Goal: Check status: Check status

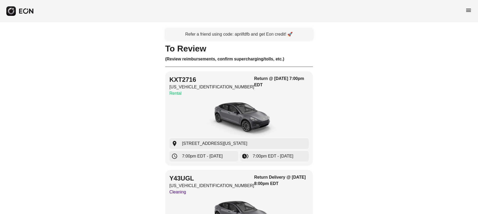
click at [470, 10] on span "menu" at bounding box center [468, 10] width 6 height 6
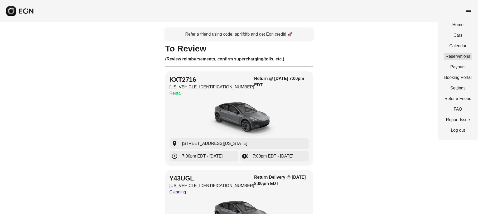
click at [453, 58] on link "Reservations" at bounding box center [457, 56] width 27 height 6
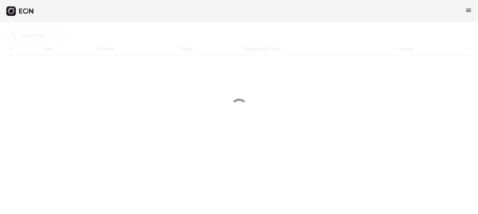
click at [43, 38] on div at bounding box center [239, 107] width 478 height 214
click at [42, 40] on div at bounding box center [239, 107] width 478 height 214
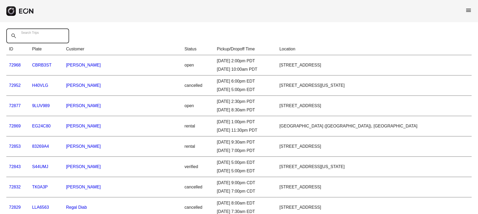
click at [44, 40] on Trips "Search Trips" at bounding box center [37, 35] width 63 height 15
paste Trips "*****"
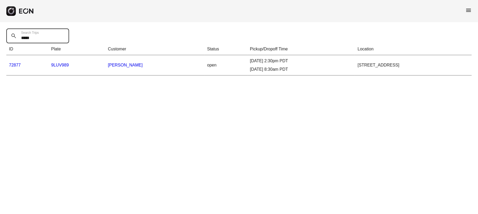
type Trips "*****"
click at [14, 67] on link "72877" at bounding box center [15, 65] width 12 height 4
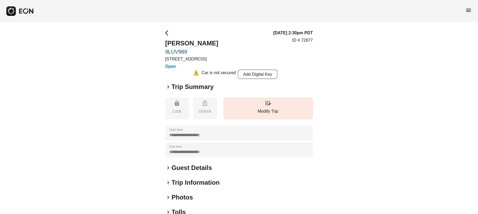
click at [167, 86] on span "keyboard_arrow_right" at bounding box center [168, 87] width 6 height 6
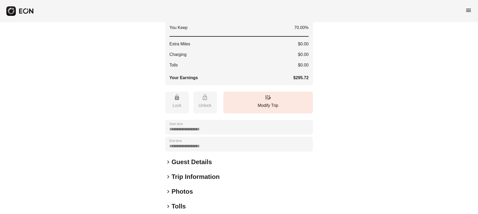
scroll to position [165, 0]
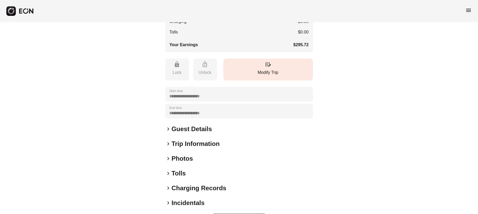
click at [282, 79] on button "edit_road Modify Trip" at bounding box center [268, 70] width 90 height 22
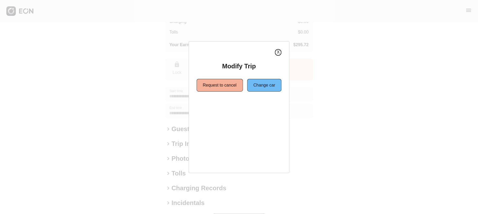
click at [276, 52] on button "X" at bounding box center [278, 52] width 7 height 7
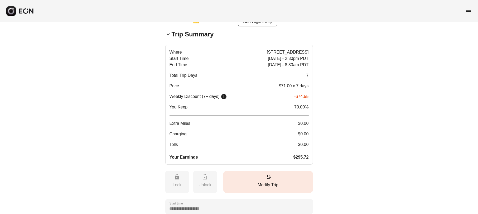
scroll to position [0, 0]
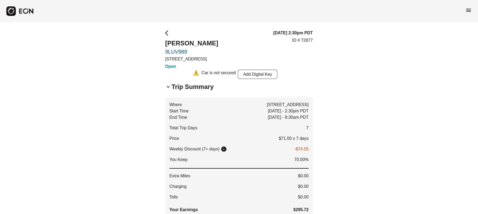
click at [166, 92] on div "keyboard_arrow_down Trip Summary Where [STREET_ADDRESS] Start Time [DATE] - 2:3…" at bounding box center [239, 149] width 148 height 134
click at [167, 88] on span "keyboard_arrow_down" at bounding box center [168, 87] width 6 height 6
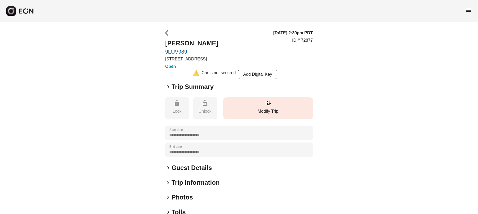
click at [262, 104] on button "edit_road Modify Trip" at bounding box center [268, 108] width 90 height 22
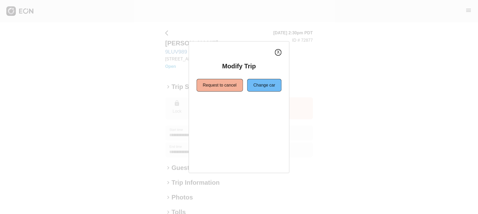
click at [276, 51] on button "X" at bounding box center [278, 52] width 7 height 7
